Goal: Task Accomplishment & Management: Manage account settings

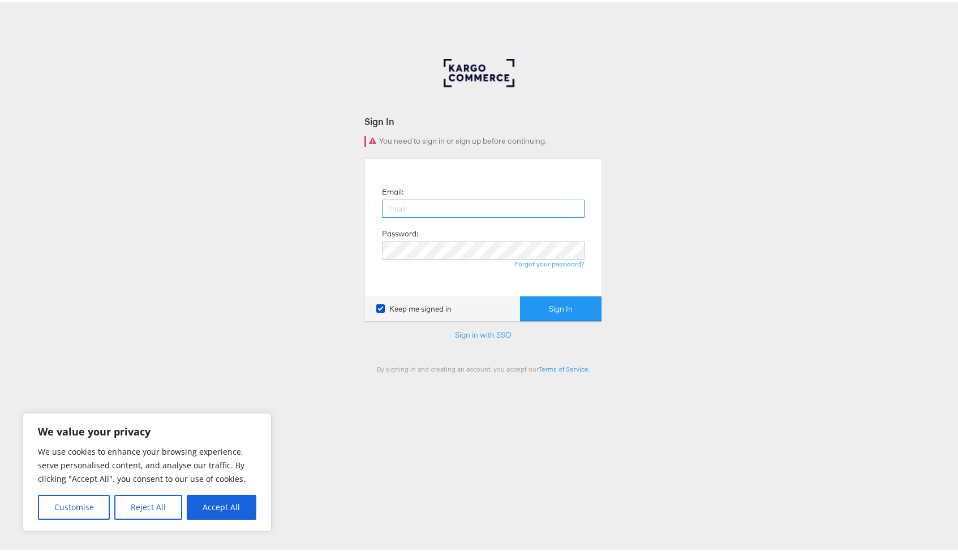
click at [429, 215] on input "email" at bounding box center [483, 207] width 203 height 18
type input "[EMAIL_ADDRESS][PERSON_NAME][DOMAIN_NAME]"
click at [526, 259] on link "Forgot your password?" at bounding box center [550, 262] width 70 height 8
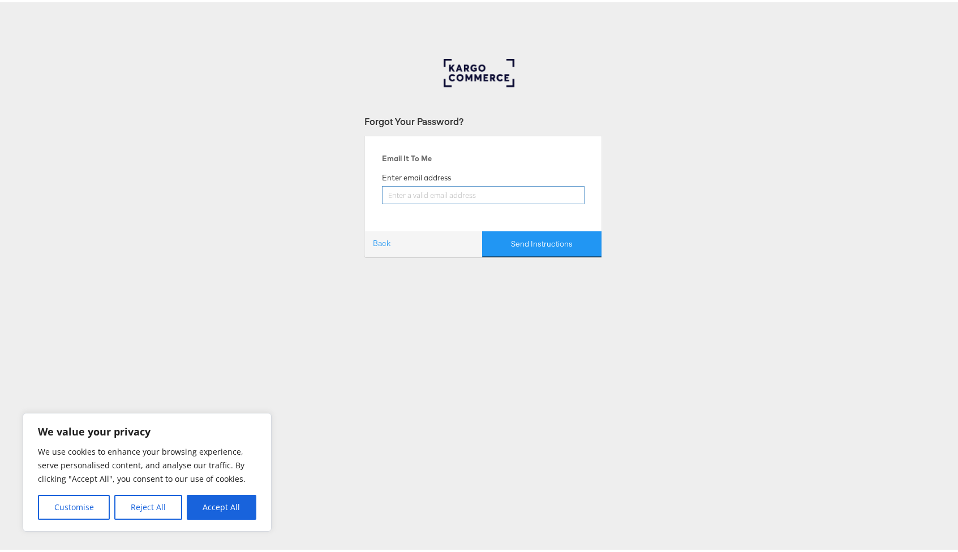
click at [415, 195] on input "email" at bounding box center [483, 193] width 203 height 18
type input "[EMAIL_ADDRESS][PERSON_NAME][DOMAIN_NAME]"
click at [534, 247] on button "Send Instructions" at bounding box center [541, 241] width 119 height 25
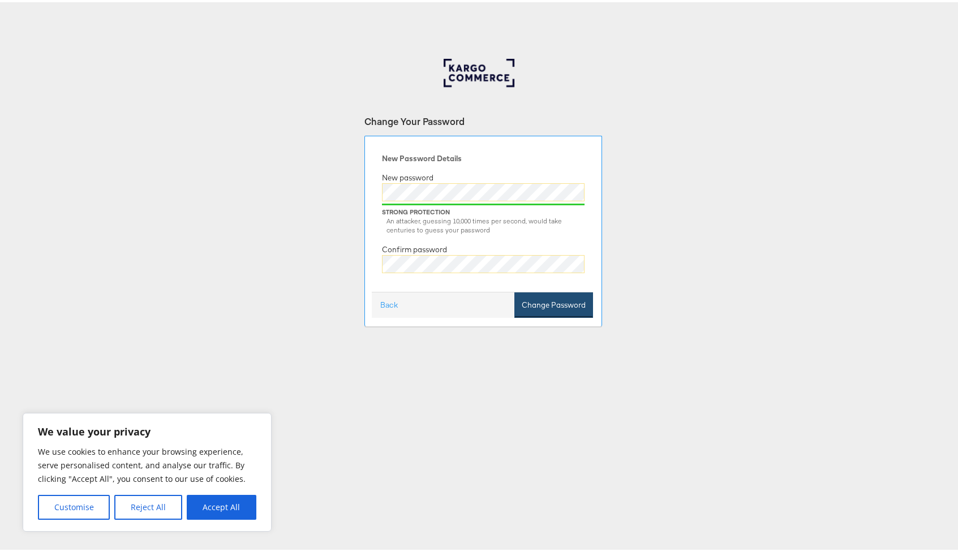
click at [533, 307] on button "Change Password" at bounding box center [553, 302] width 79 height 25
